Goal: Information Seeking & Learning: Learn about a topic

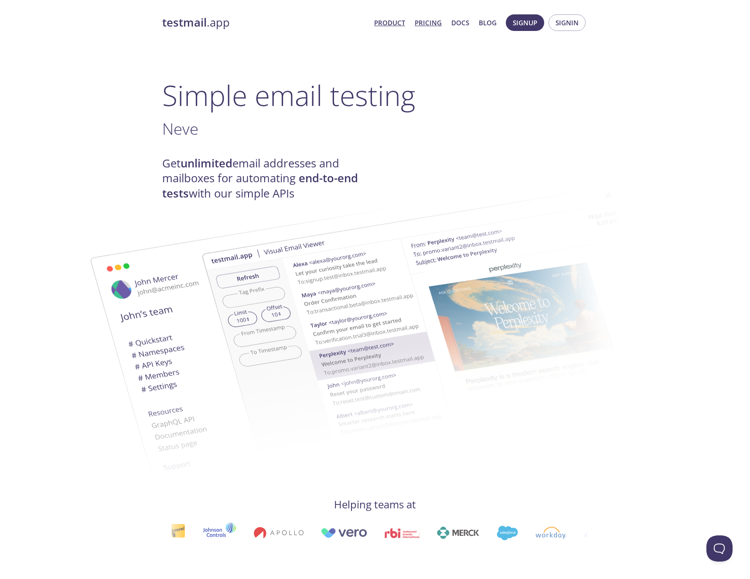
click at [425, 27] on link "Pricing" at bounding box center [428, 22] width 27 height 11
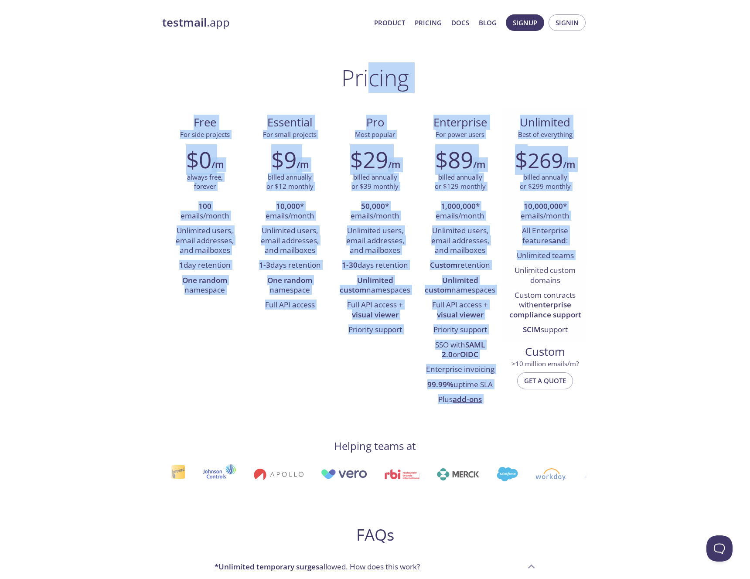
drag, startPoint x: 370, startPoint y: 86, endPoint x: 515, endPoint y: 273, distance: 236.5
click at [515, 273] on div "Pricing Free For side projects $0 /m always free, forever 100 emails/month Unli…" at bounding box center [375, 508] width 426 height 886
drag, startPoint x: 259, startPoint y: 239, endPoint x: 252, endPoint y: 239, distance: 7.9
click at [259, 239] on li "Unlimited users, email addresses, and mailboxes" at bounding box center [290, 241] width 72 height 34
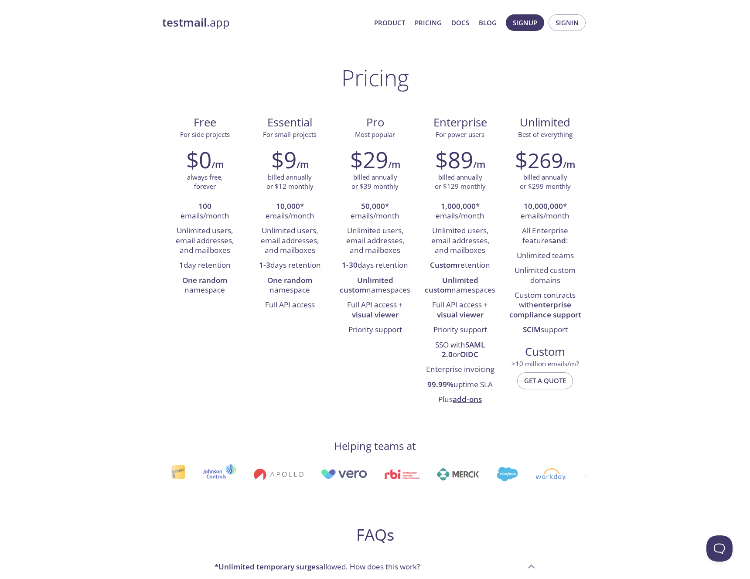
drag, startPoint x: 273, startPoint y: 182, endPoint x: 293, endPoint y: 271, distance: 91.6
click at [293, 271] on div "Essential For small projects $9 /m billed annually or $12 monthly 10,000 * emai…" at bounding box center [289, 213] width 85 height 210
click at [293, 271] on li "1-3 days retention" at bounding box center [290, 265] width 72 height 15
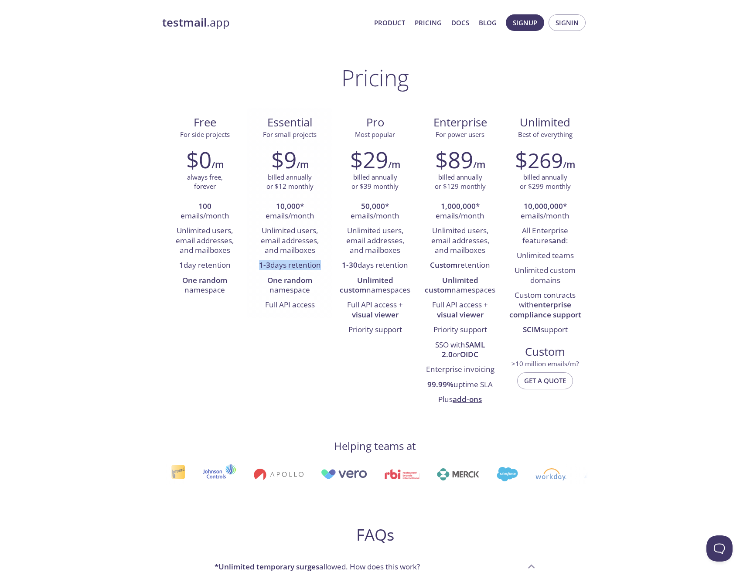
click at [293, 271] on li "1-3 days retention" at bounding box center [290, 265] width 72 height 15
click at [297, 270] on li "1-3 days retention" at bounding box center [290, 265] width 72 height 15
drag, startPoint x: 270, startPoint y: 230, endPoint x: 309, endPoint y: 232, distance: 38.8
click at [309, 232] on li "Unlimited users, email addresses, and mailboxes" at bounding box center [290, 241] width 72 height 34
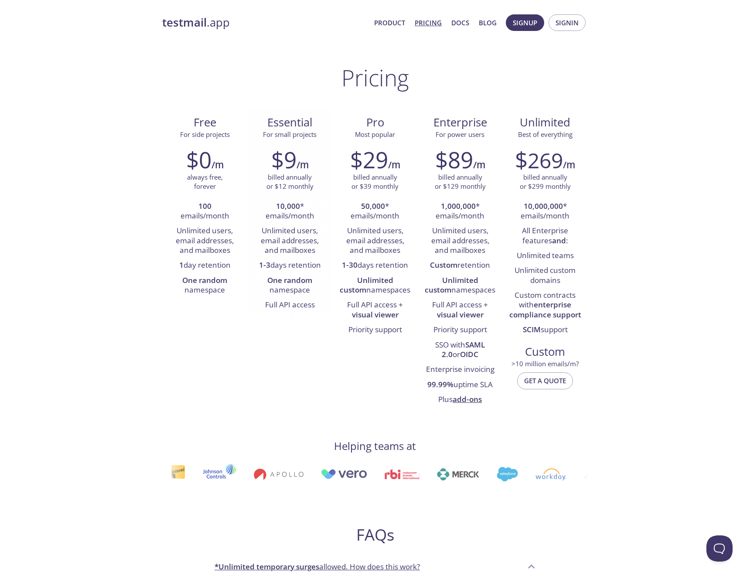
click at [307, 232] on li "Unlimited users, email addresses, and mailboxes" at bounding box center [290, 241] width 72 height 34
